Goal: Book appointment/travel/reservation

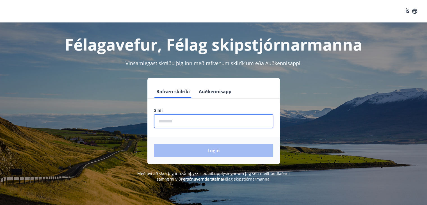
click at [189, 122] on input "phone" at bounding box center [213, 121] width 119 height 14
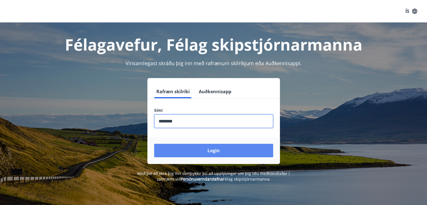
type input "********"
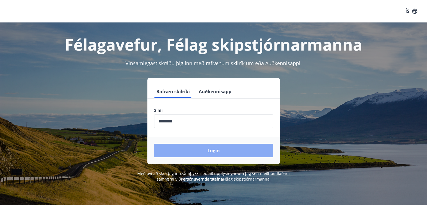
click at [206, 150] on button "Login" at bounding box center [213, 150] width 119 height 13
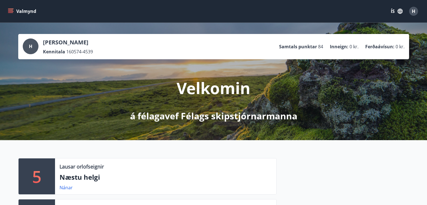
click at [12, 10] on icon "menu" at bounding box center [11, 11] width 6 height 6
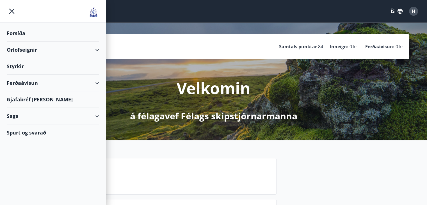
click at [96, 49] on div "Orlofseignir" at bounding box center [53, 50] width 92 height 17
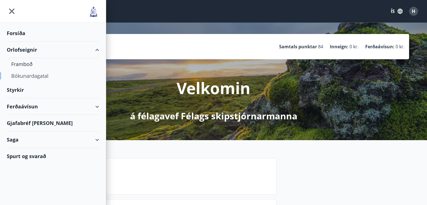
click at [37, 77] on div "Bókunardagatal" at bounding box center [52, 76] width 83 height 12
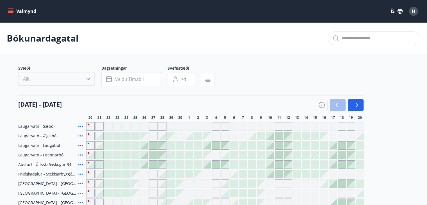
click at [90, 78] on icon "button" at bounding box center [88, 79] width 6 height 6
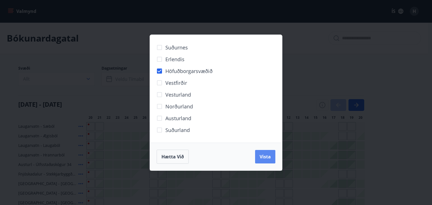
click at [260, 159] on span "Vista" at bounding box center [264, 157] width 11 height 6
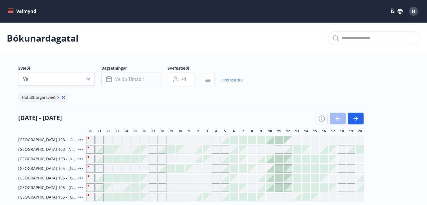
click at [130, 81] on span "Veldu tímabil" at bounding box center [129, 79] width 29 height 6
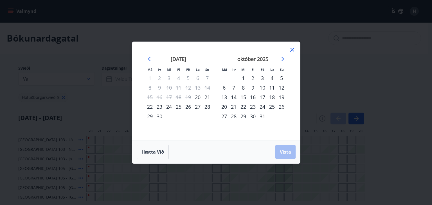
click at [208, 97] on div "21" at bounding box center [207, 97] width 10 height 10
click at [168, 106] on div "24" at bounding box center [169, 107] width 10 height 10
click at [284, 151] on span "Vista" at bounding box center [285, 152] width 11 height 6
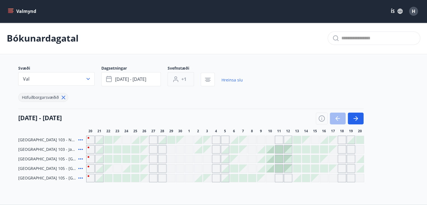
click at [180, 80] on button "+1" at bounding box center [181, 79] width 26 height 14
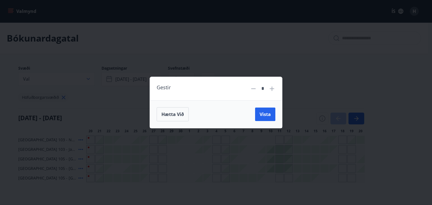
click at [272, 88] on icon at bounding box center [271, 88] width 7 height 7
type input "*"
click at [266, 112] on span "Vista" at bounding box center [264, 114] width 11 height 6
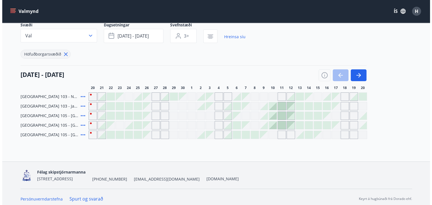
scroll to position [47, 0]
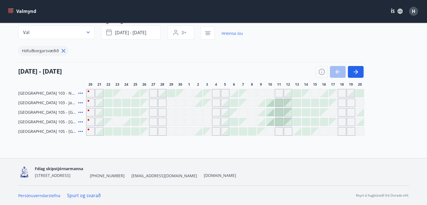
click at [99, 103] on div at bounding box center [100, 103] width 8 height 8
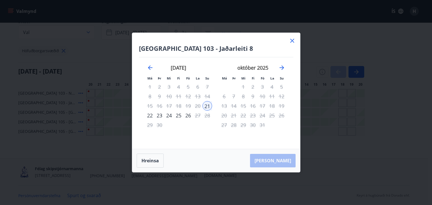
click at [167, 116] on div "24" at bounding box center [169, 116] width 10 height 10
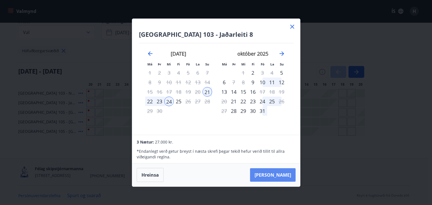
click at [282, 172] on button "[PERSON_NAME]" at bounding box center [273, 174] width 46 height 13
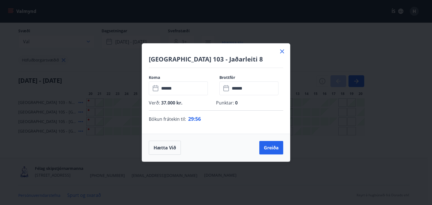
scroll to position [37, 0]
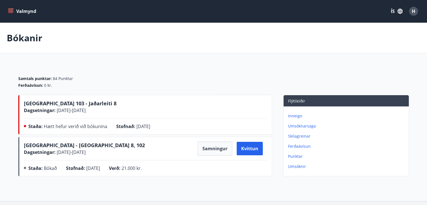
click at [23, 12] on button "Valmynd" at bounding box center [23, 11] width 32 height 10
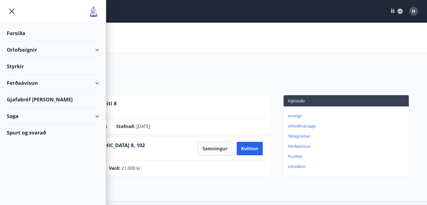
click at [97, 51] on div "Orlofseignir" at bounding box center [53, 50] width 92 height 17
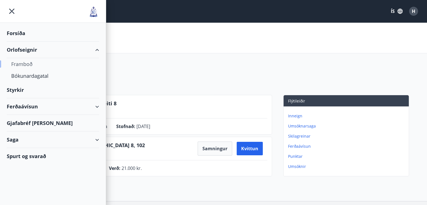
click at [21, 65] on div "Framboð" at bounding box center [52, 64] width 83 height 12
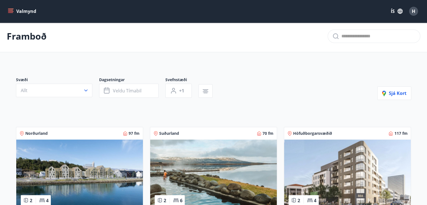
scroll to position [2, 0]
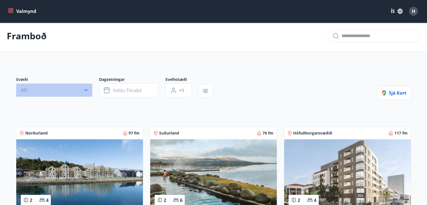
click at [85, 91] on icon "button" at bounding box center [86, 90] width 6 height 6
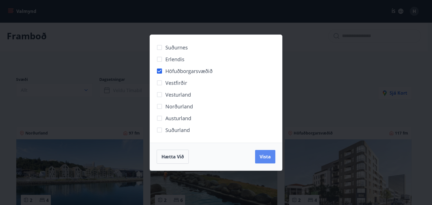
click at [265, 158] on span "Vista" at bounding box center [264, 157] width 11 height 6
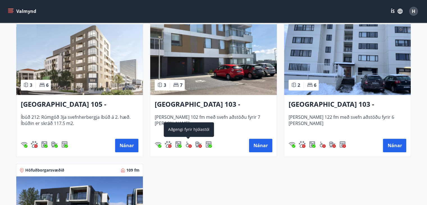
scroll to position [283, 0]
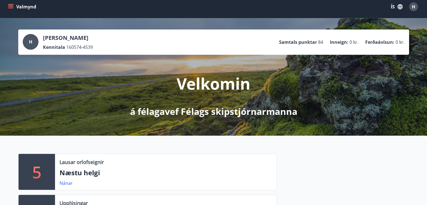
scroll to position [1, 0]
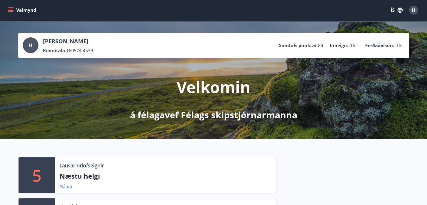
click at [19, 9] on button "Valmynd" at bounding box center [23, 10] width 32 height 10
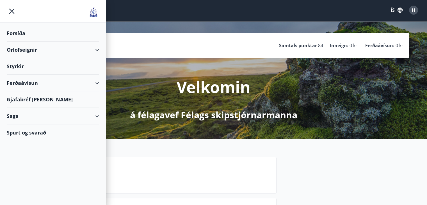
click at [96, 51] on div "Orlofseignir" at bounding box center [53, 50] width 92 height 17
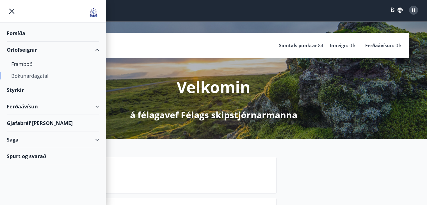
click at [44, 74] on div "Bókunardagatal" at bounding box center [52, 76] width 83 height 12
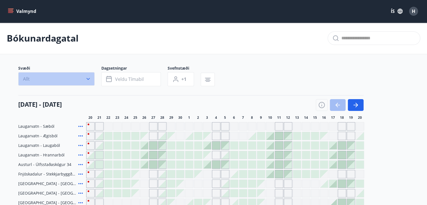
click at [87, 78] on icon "button" at bounding box center [88, 79] width 3 height 2
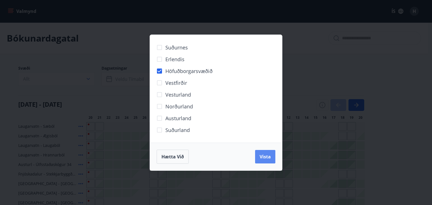
click at [261, 155] on span "Vista" at bounding box center [264, 157] width 11 height 6
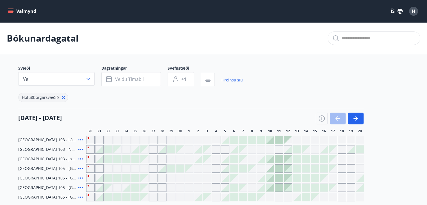
click at [100, 159] on div at bounding box center [100, 159] width 8 height 8
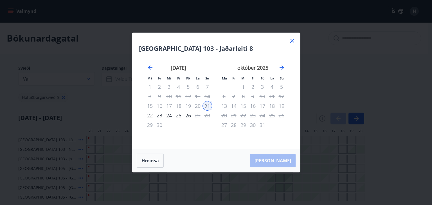
click at [169, 116] on div "24" at bounding box center [169, 116] width 10 height 10
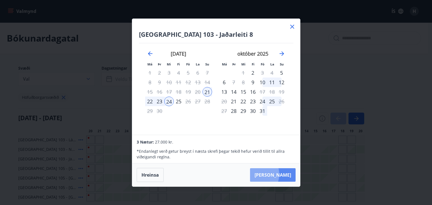
click at [274, 174] on button "[PERSON_NAME]" at bounding box center [273, 174] width 46 height 13
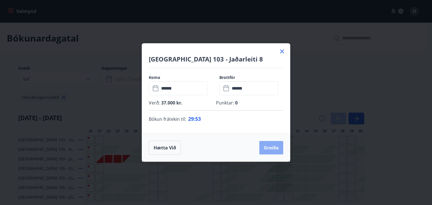
click at [270, 149] on button "Greiða" at bounding box center [271, 147] width 24 height 13
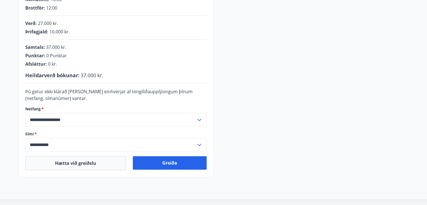
scroll to position [133, 0]
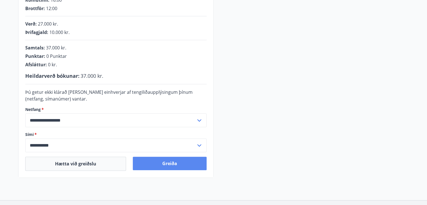
click at [185, 161] on button "Greiða" at bounding box center [170, 163] width 74 height 13
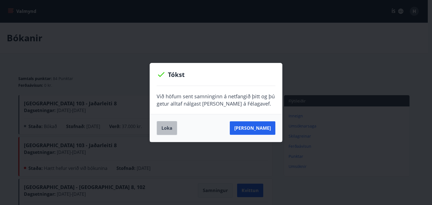
click at [164, 128] on button "Loka" at bounding box center [167, 128] width 21 height 14
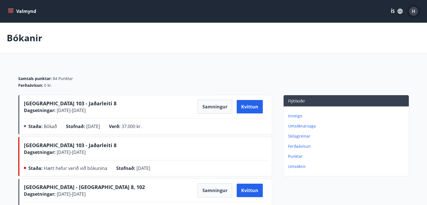
click at [411, 12] on div "H" at bounding box center [413, 11] width 9 height 9
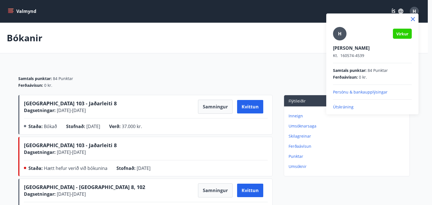
click at [345, 108] on p "Útskráning" at bounding box center [372, 107] width 79 height 6
